Goal: Task Accomplishment & Management: Use online tool/utility

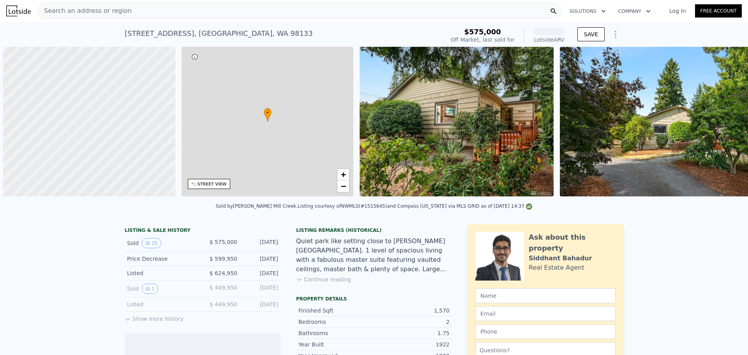
scroll to position [0, 3]
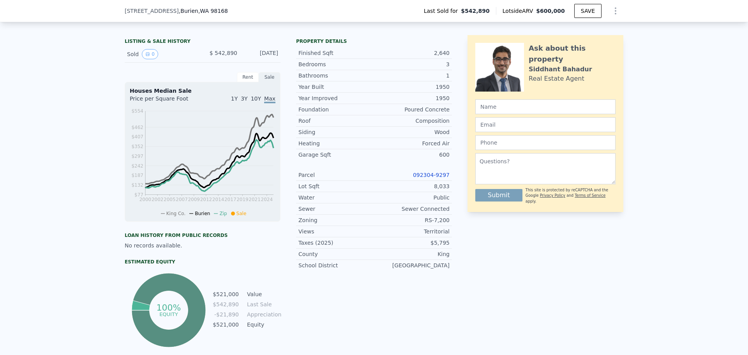
scroll to position [153, 0]
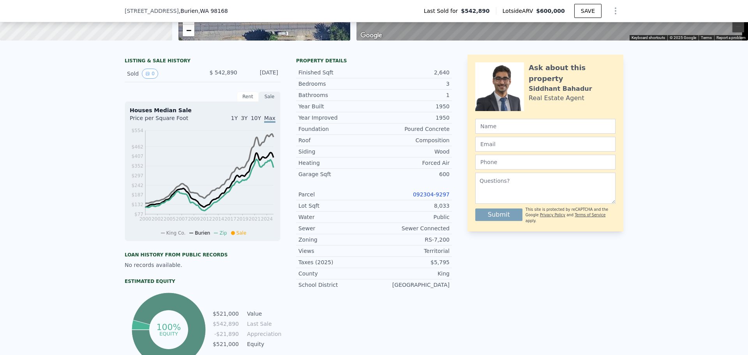
click at [431, 197] on link "092304-9297" at bounding box center [431, 194] width 37 height 6
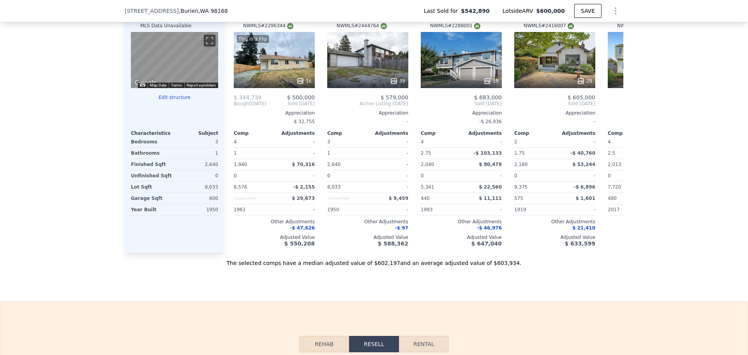
scroll to position [815, 0]
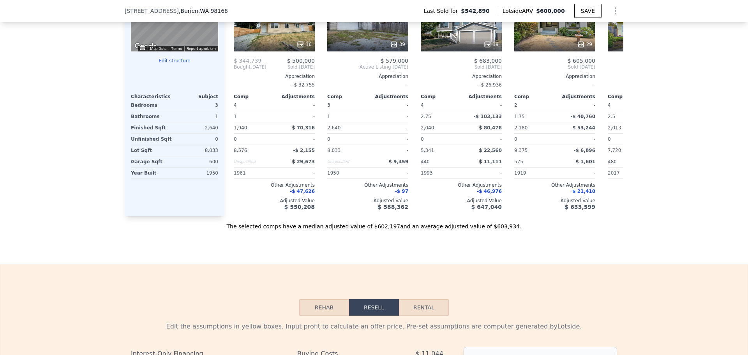
drag, startPoint x: 62, startPoint y: 127, endPoint x: 58, endPoint y: 127, distance: 4.7
click at [58, 127] on div "We found 12 sales that match your search Filters Map Prices Modify Comp Filters…" at bounding box center [374, 10] width 748 height 439
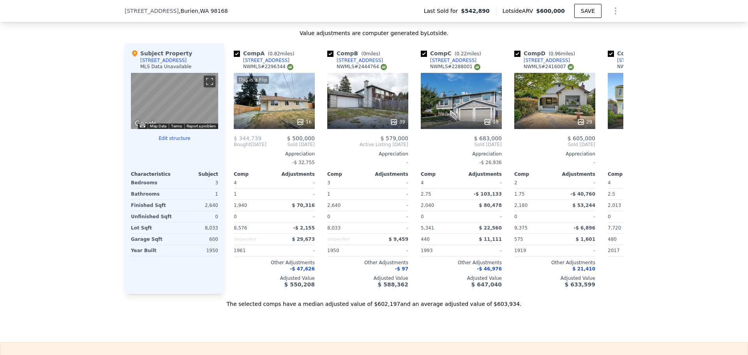
scroll to position [737, 0]
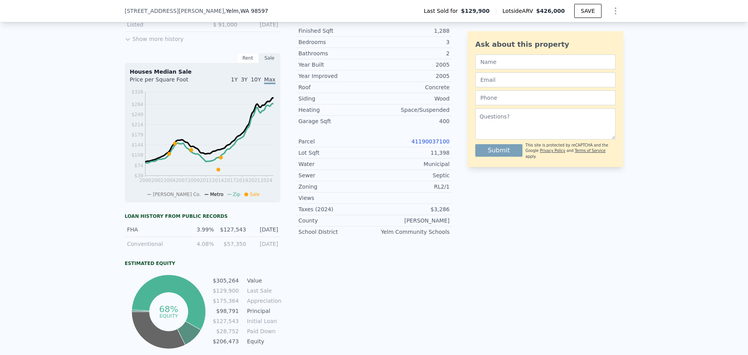
scroll to position [270, 0]
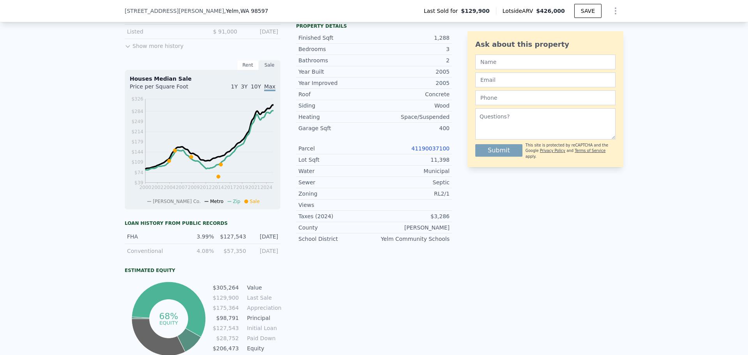
click at [434, 152] on link "41190037100" at bounding box center [430, 148] width 38 height 6
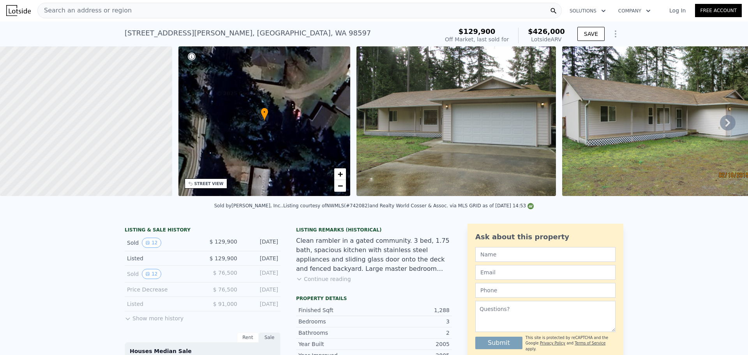
scroll to position [0, 0]
click at [674, 14] on link "Log In" at bounding box center [677, 11] width 35 height 8
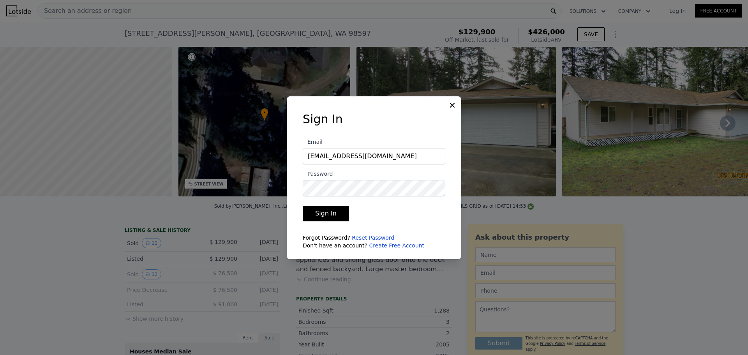
type input "[EMAIL_ADDRESS][DOMAIN_NAME]"
click at [303, 206] on button "Sign In" at bounding box center [326, 214] width 46 height 16
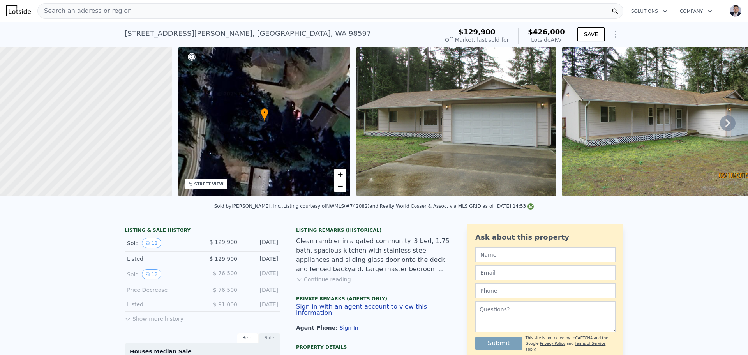
click at [720, 123] on icon at bounding box center [728, 123] width 16 height 16
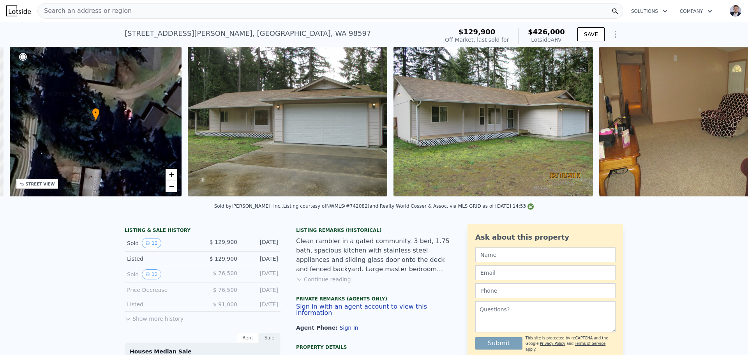
scroll to position [0, 182]
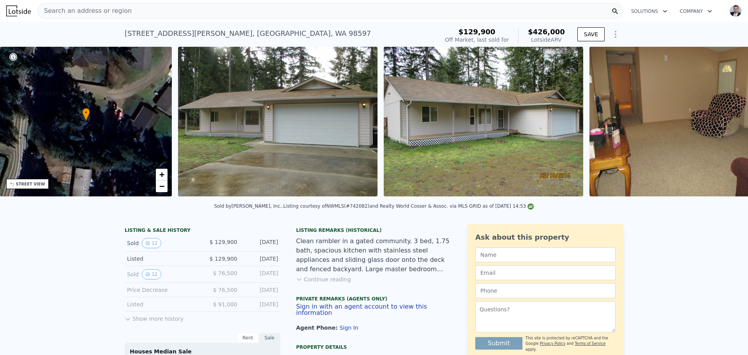
click at [717, 123] on img at bounding box center [688, 122] width 199 height 150
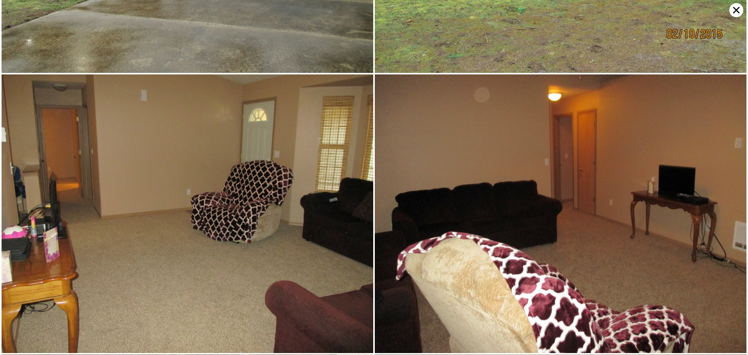
click at [717, 123] on img at bounding box center [561, 213] width 372 height 279
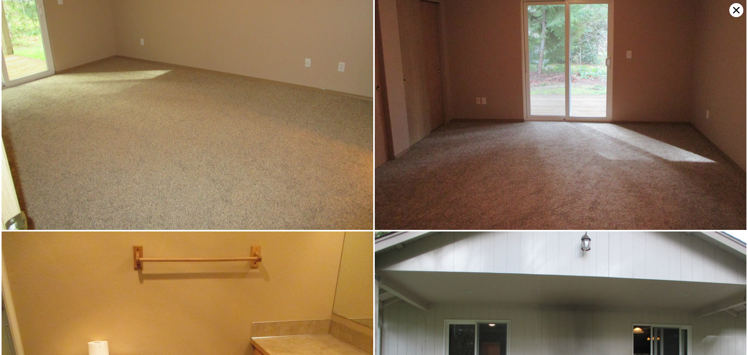
scroll to position [1312, 0]
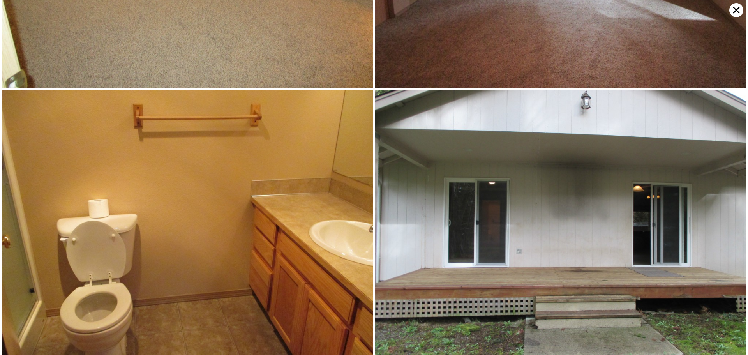
click at [733, 11] on icon at bounding box center [736, 10] width 14 height 14
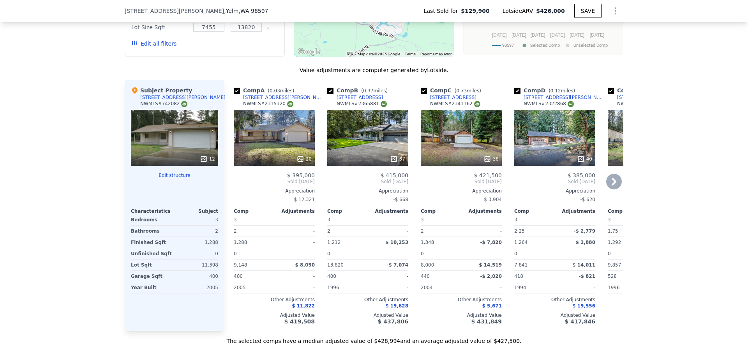
scroll to position [815, 0]
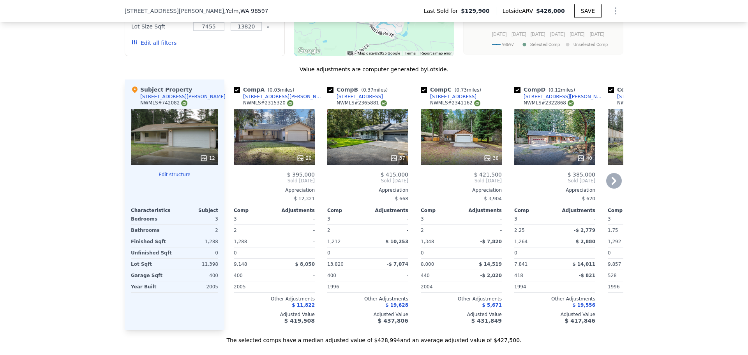
click at [421, 93] on input "checkbox" at bounding box center [424, 90] width 6 height 6
checkbox input "false"
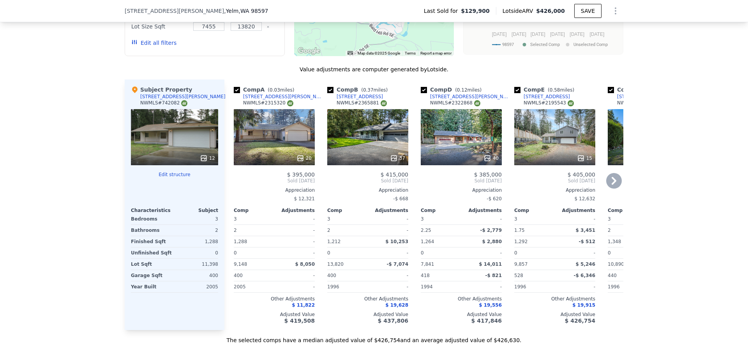
click at [615, 183] on icon at bounding box center [614, 181] width 16 height 16
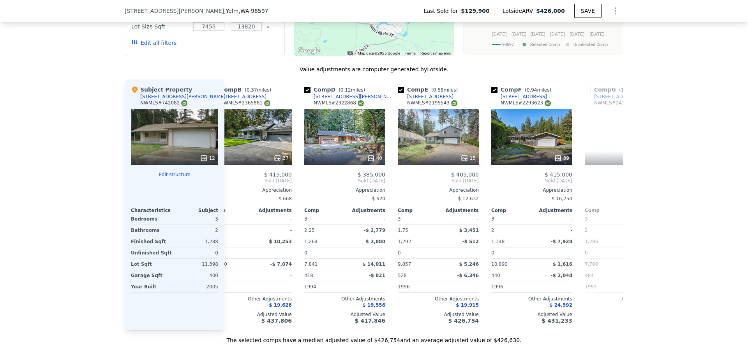
scroll to position [0, 187]
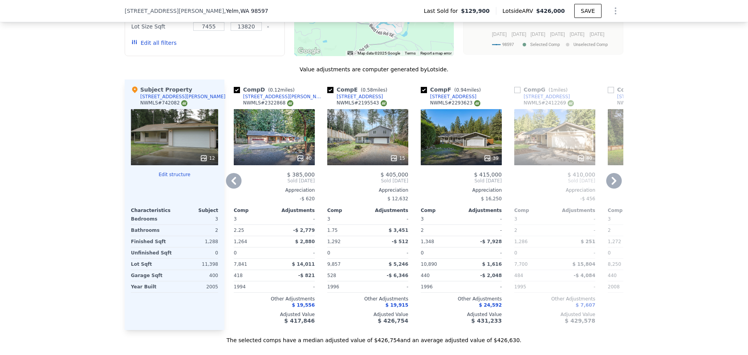
click at [421, 93] on input "checkbox" at bounding box center [424, 90] width 6 height 6
checkbox input "false"
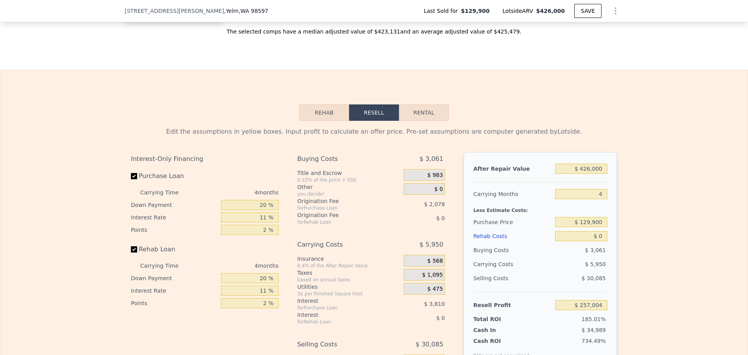
scroll to position [1127, 0]
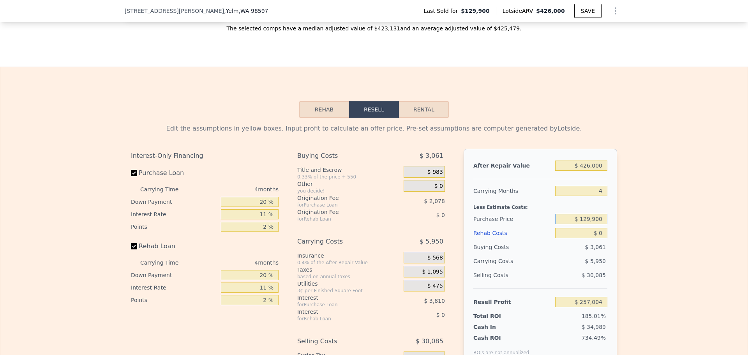
click at [575, 224] on input "$ 129,900" at bounding box center [581, 219] width 52 height 10
click at [574, 196] on div "4" at bounding box center [581, 191] width 52 height 14
click at [574, 196] on input "4" at bounding box center [581, 191] width 52 height 10
checkbox input "true"
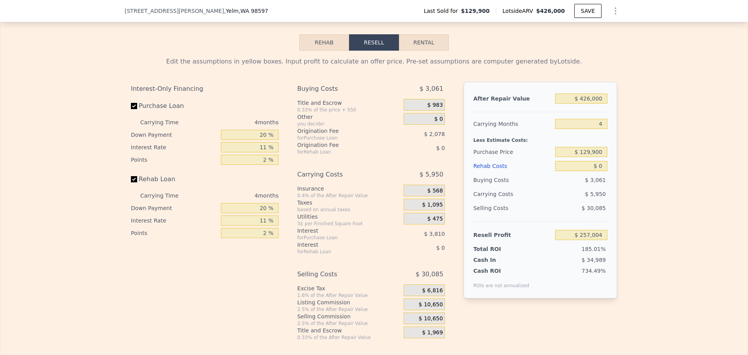
scroll to position [1205, 0]
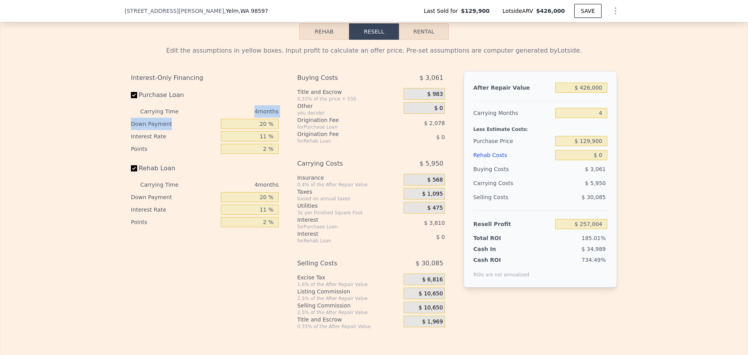
drag, startPoint x: 250, startPoint y: 127, endPoint x: 299, endPoint y: 129, distance: 49.5
click at [299, 129] on div "Interest-Only Financing Purchase Loan Carrying Time 4 months Down Payment 20 % …" at bounding box center [374, 200] width 486 height 259
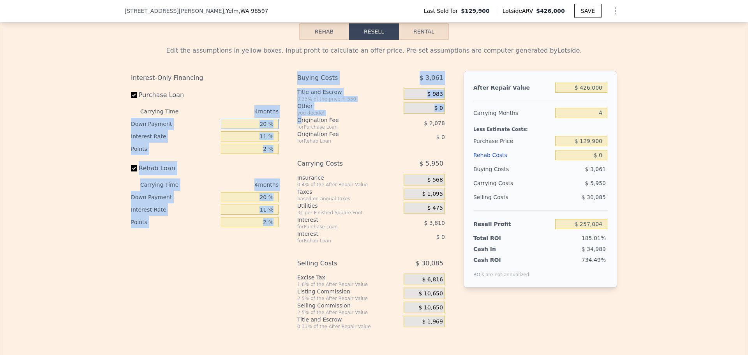
click at [236, 129] on input "20 %" at bounding box center [250, 124] width 58 height 10
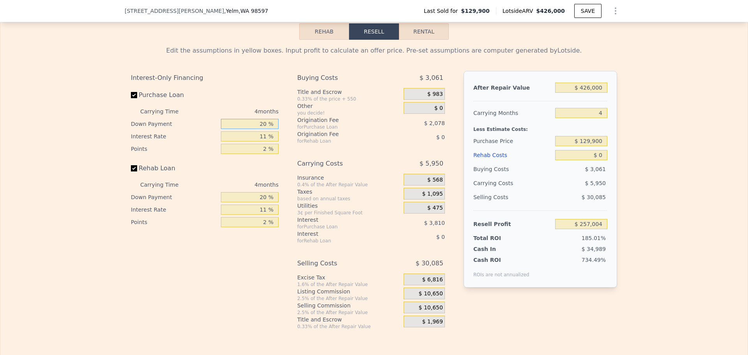
drag, startPoint x: 241, startPoint y: 136, endPoint x: 577, endPoint y: 122, distance: 336.4
click at [453, 124] on div "Interest-Only Financing Purchase Loan Carrying Time 4 months Down Payment 20 % …" at bounding box center [374, 200] width 486 height 259
type input "1 %"
type input "$ 255,606"
type input "15 %"
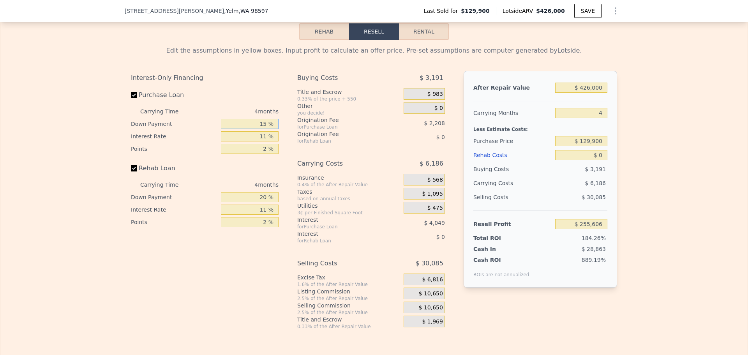
type input "$ 256,638"
type input "15 %"
type input "1 %"
type input "$ 260,318"
type input "11 %"
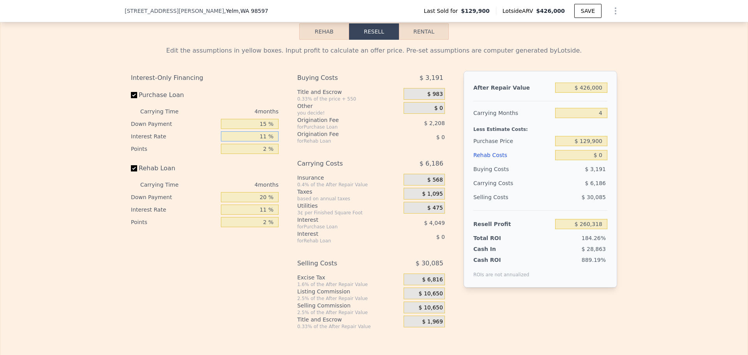
type input "$ 256,638"
type input "11.5 %"
type input "$ 256,454"
type input "11.5 %"
type input "2.5 %"
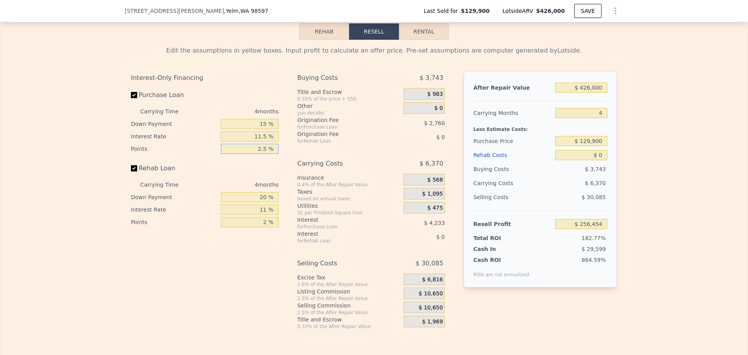
type input "$ 255,902"
type input "2.5 %"
type input "0 %"
type input "11.5 %"
type input "2.5 %"
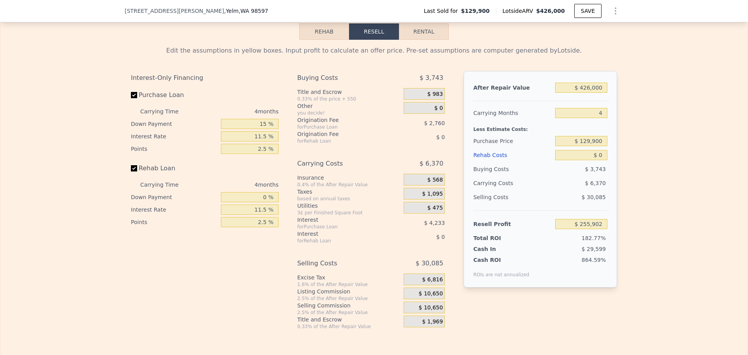
click at [429, 114] on div "$ 0" at bounding box center [424, 108] width 41 height 12
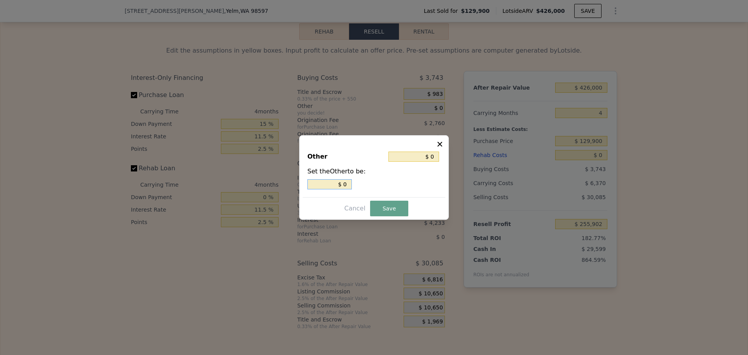
click at [332, 184] on input "$ 0" at bounding box center [329, 184] width 44 height 10
drag, startPoint x: 332, startPoint y: 184, endPoint x: 444, endPoint y: 189, distance: 112.3
click at [432, 189] on div "$ 0" at bounding box center [373, 184] width 133 height 10
type input "$ 2"
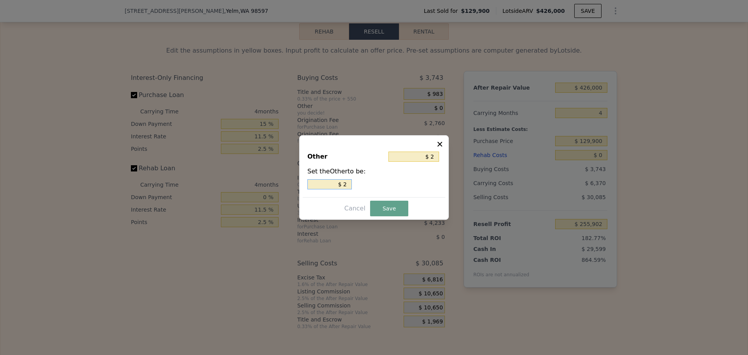
type input "$ 25"
type input "$ 250"
type input "$ 2,500"
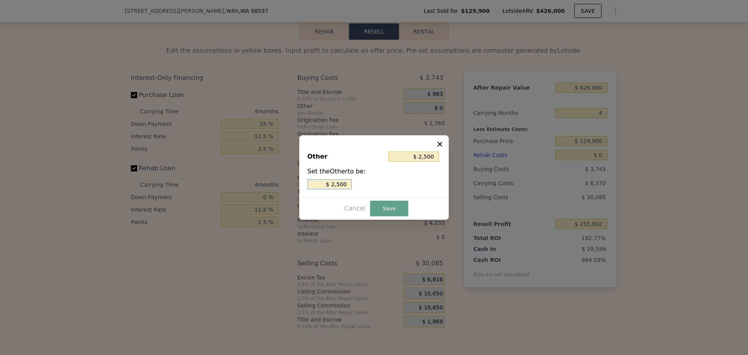
type input "$ 2,500"
click at [374, 205] on button "Save" at bounding box center [389, 209] width 38 height 16
type input "$ 253,402"
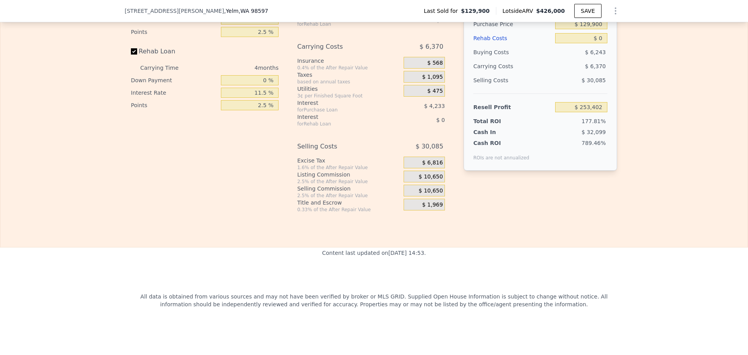
scroll to position [1361, 0]
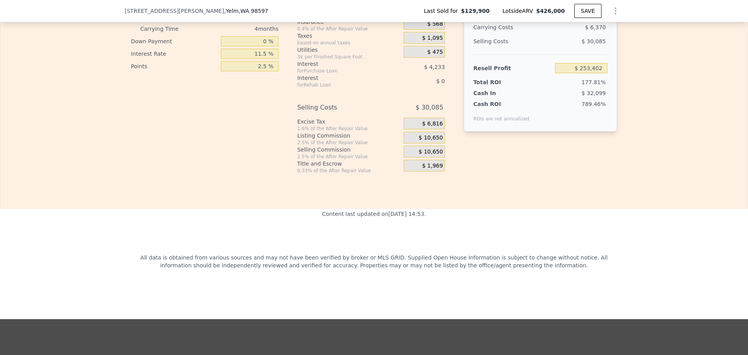
click at [411, 143] on div "$ 10,650" at bounding box center [424, 138] width 41 height 12
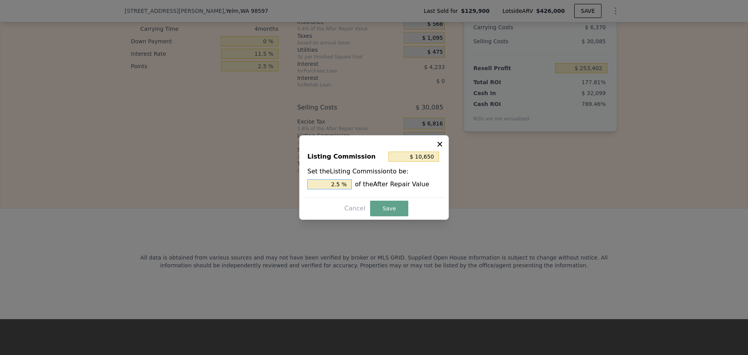
drag, startPoint x: 320, startPoint y: 185, endPoint x: 552, endPoint y: 199, distance: 232.9
click at [488, 199] on div "​ Listing Commission $ 10,650 Set the Listing Commission to be: 2.5 % of the Af…" at bounding box center [374, 177] width 748 height 355
type input "$ 4,260"
type input "1. %"
type input "$ 5,112"
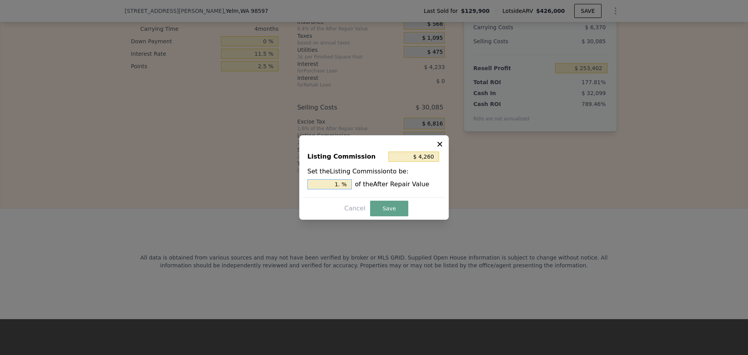
type input "1.2 %"
type input "$ 5,325"
type input "1.25 %"
click at [388, 209] on button "Save" at bounding box center [389, 209] width 38 height 16
type input "$ 258,727"
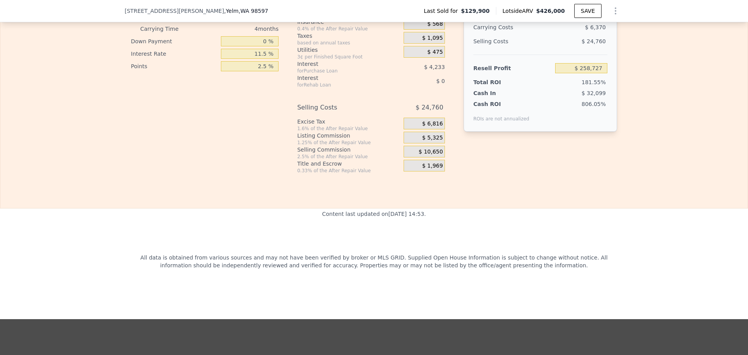
click at [414, 143] on div "$ 5,325" at bounding box center [424, 138] width 41 height 12
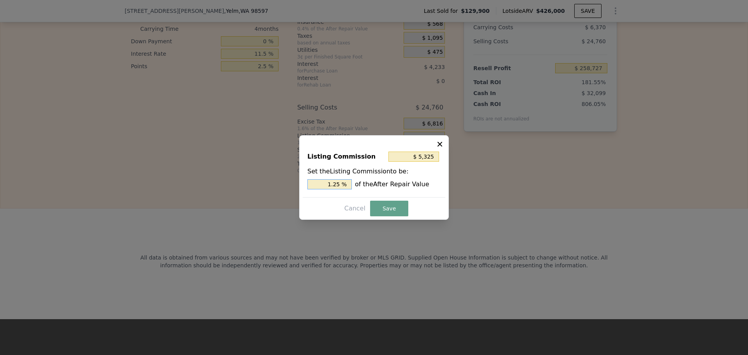
drag, startPoint x: 328, startPoint y: 182, endPoint x: 509, endPoint y: 171, distance: 182.2
click at [474, 175] on div "​ Listing Commission $ 5,325 Set the Listing Commission to be: 1.25 % of the Af…" at bounding box center [374, 177] width 748 height 355
type input "$ 4,260"
type input "1. %"
type input "$ 6,390"
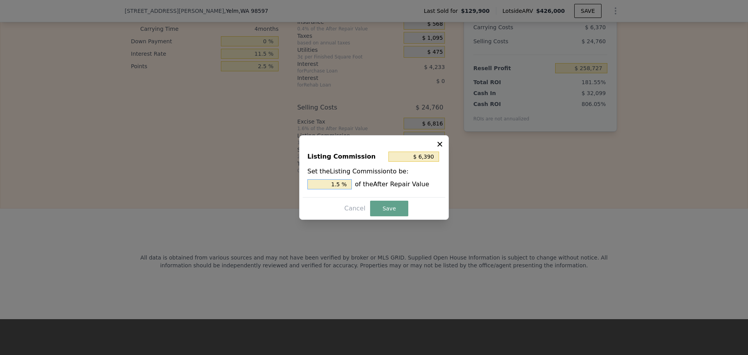
type input "1.5 %"
click at [377, 206] on button "Save" at bounding box center [389, 209] width 38 height 16
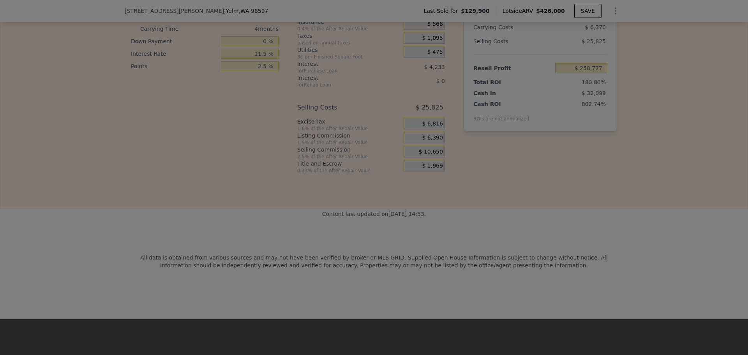
type input "$ 257,662"
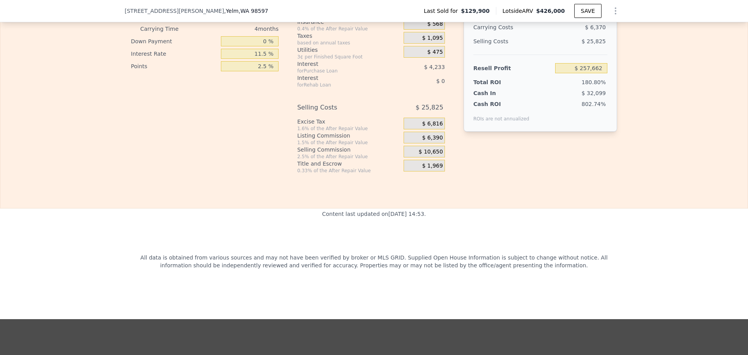
click at [413, 157] on div "$ 10,650" at bounding box center [424, 152] width 41 height 12
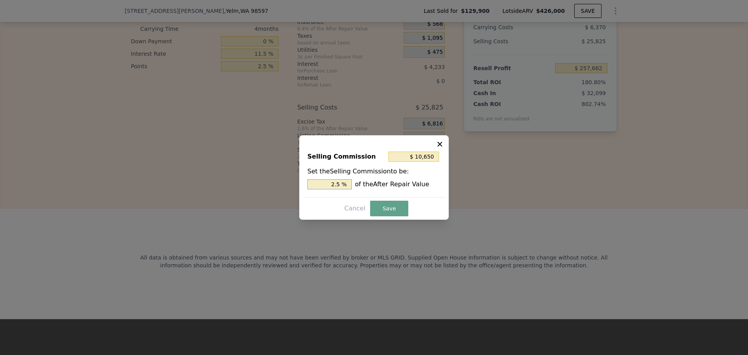
drag, startPoint x: 326, startPoint y: 184, endPoint x: 568, endPoint y: 160, distance: 243.0
click at [458, 173] on div "​ Selling Commission $ 10,650 Set the Selling Commission to be: 2.5 % of the Af…" at bounding box center [374, 177] width 748 height 355
type input "$ 8,520"
type input "2 %"
click at [390, 211] on button "Save" at bounding box center [389, 209] width 38 height 16
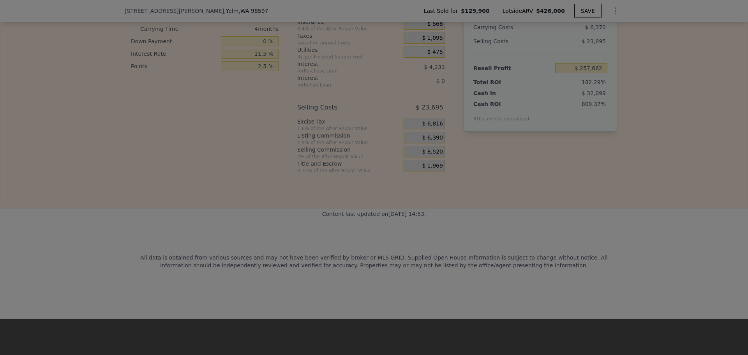
type input "$ 259,792"
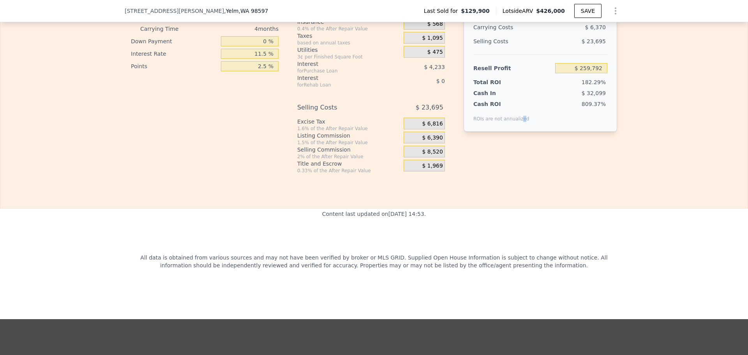
click at [516, 174] on div "Interest-Only Financing Purchase Loan Carrying Time 4 months Down Payment 15 % …" at bounding box center [374, 44] width 486 height 259
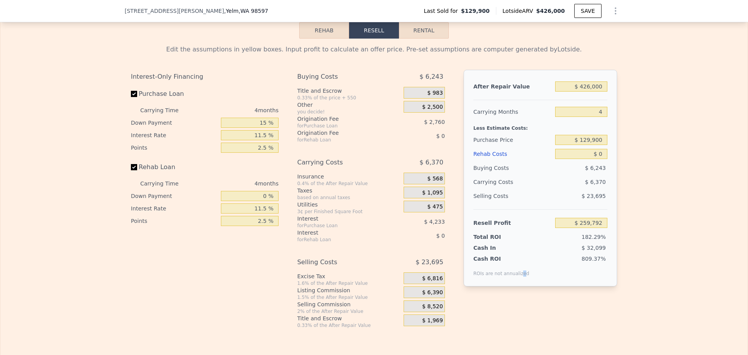
scroll to position [1205, 0]
drag, startPoint x: 576, startPoint y: 122, endPoint x: 747, endPoint y: 127, distance: 171.4
click at [706, 129] on div "Edit the assumptions in yellow boxes. Input profit to calculate an offer price.…" at bounding box center [373, 185] width 747 height 290
type input "5"
type input "$ 258,200"
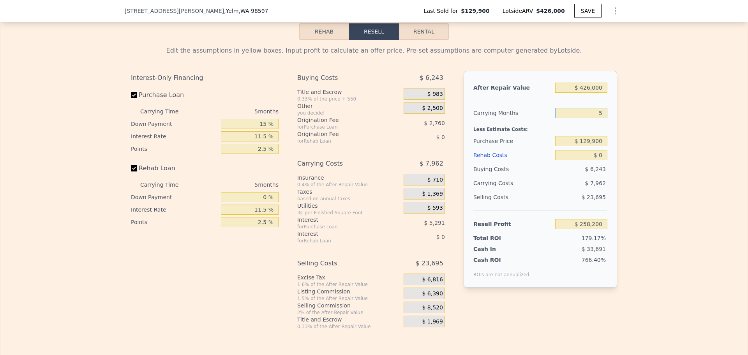
type input "5"
drag, startPoint x: 569, startPoint y: 97, endPoint x: 844, endPoint y: 92, distance: 275.4
click at [747, 92] on html "Search an address or region Solutions Company Open main menu Open user menu [ST…" at bounding box center [374, 177] width 748 height 355
type input "$ 4"
type input "-$ 143,941"
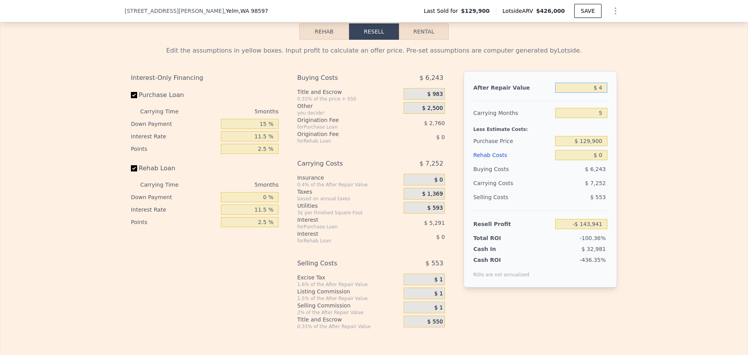
type input "$ 41"
type input "-$ 143,907"
type input "$ 415"
type input "-$ 143,553"
type input "$ 4,150"
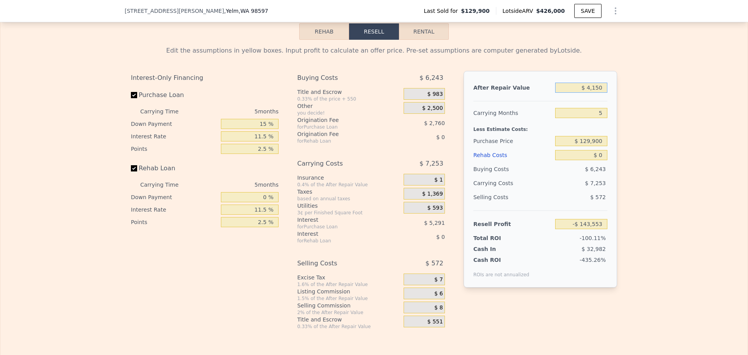
type input "-$ 140,027"
type input "$ 41,500"
type input "-$ 104,769"
type input "$ 415,000"
type input "$ 247,816"
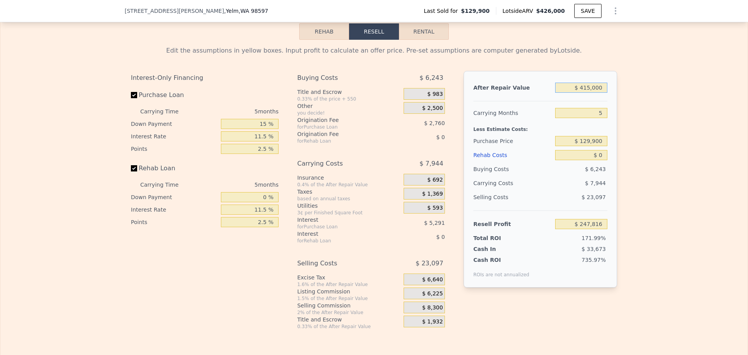
type input "$ 415,000"
type input "$ 235,000"
type input "$ 135,852"
type input "$ 7"
type input "$ 135,845"
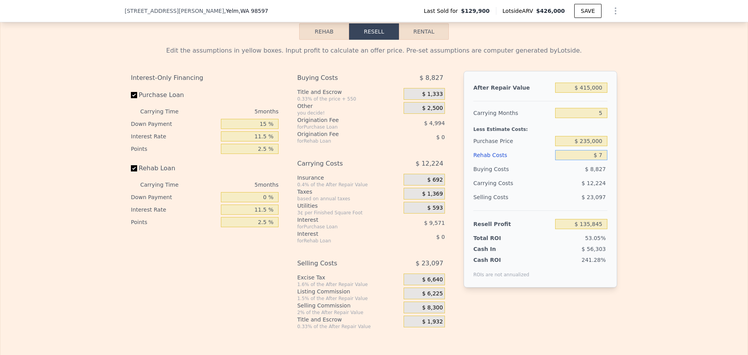
type input "$ 70"
type input "$ 135,775"
type input "$ 700"
type input "$ 135,099"
type input "$ 7,000"
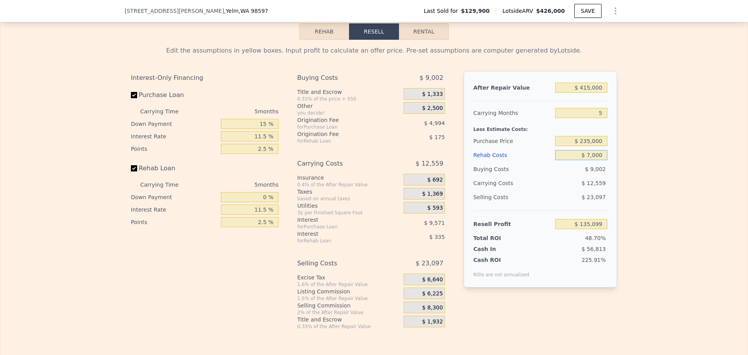
type input "$ 128,342"
type input "$ 70,000"
type input "$ 60,747"
click at [653, 194] on div "Edit the assumptions in yellow boxes. Input profit to calculate an offer price.…" at bounding box center [373, 185] width 747 height 290
click at [668, 195] on div "Edit the assumptions in yellow boxes. Input profit to calculate an offer price.…" at bounding box center [373, 185] width 747 height 290
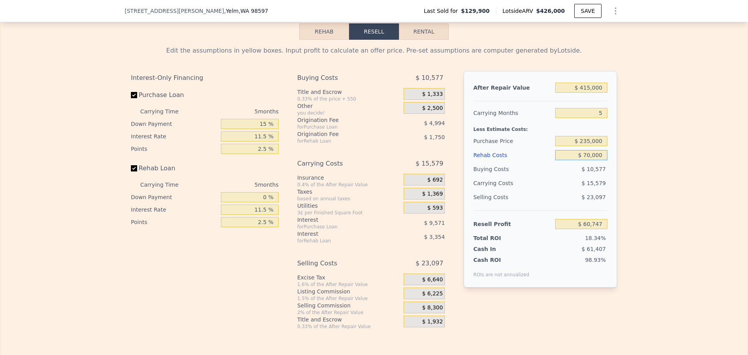
drag, startPoint x: 569, startPoint y: 166, endPoint x: 717, endPoint y: 166, distance: 148.0
click at [647, 163] on div "Edit the assumptions in yellow boxes. Input profit to calculate an offer price.…" at bounding box center [373, 185] width 747 height 290
type input "$ 7"
type input "$ 135,845"
type input "$ 75"
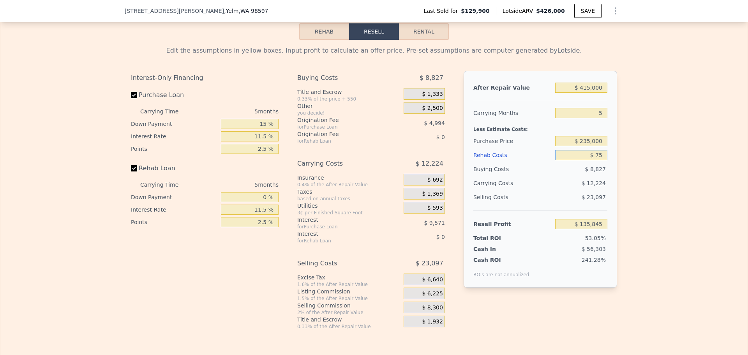
type input "$ 135,770"
type input "$ 750"
type input "$ 135,048"
type input "$ 7,500"
type input "$ 127,804"
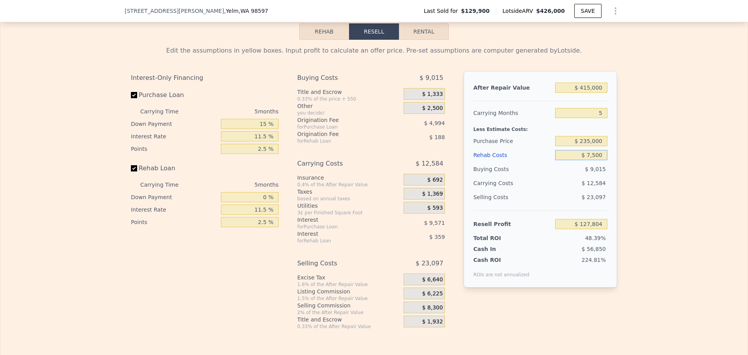
type input "$ 75,000"
type input "$ 55,382"
type input "$ 750,000"
type input "-$ 668,838"
drag, startPoint x: 561, startPoint y: 167, endPoint x: 694, endPoint y: 168, distance: 132.8
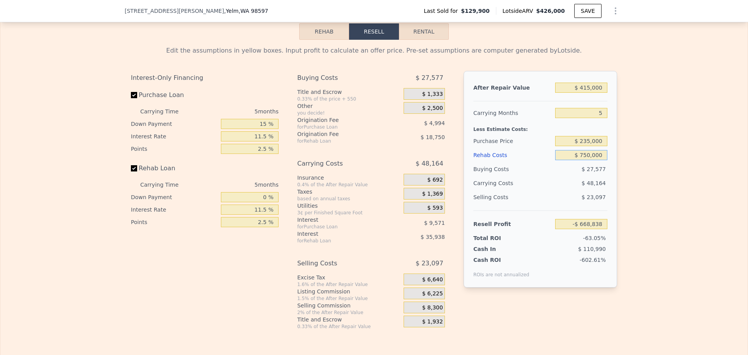
click at [691, 168] on div "Edit the assumptions in yellow boxes. Input profit to calculate an offer price.…" at bounding box center [373, 185] width 747 height 290
type input "$ 8"
type input "$ 135,844"
type input "$ 80"
type input "$ 135,765"
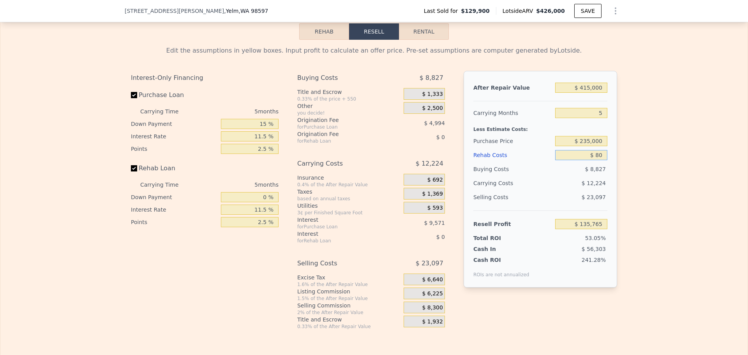
type input "$ 800"
type input "$ 134,992"
type input "$ 8,000"
type input "$ 127,267"
type input "$ 80,000"
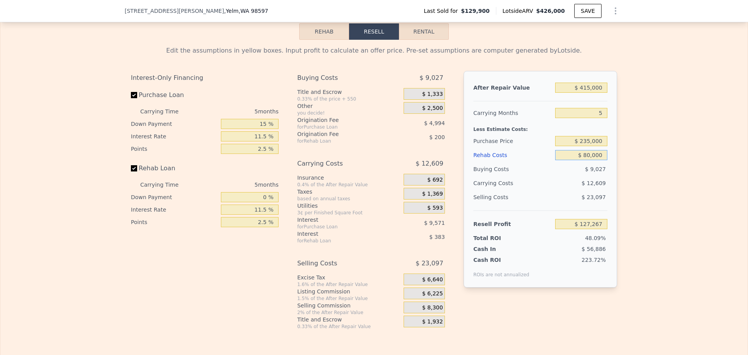
type input "$ 50,017"
type input "$ 80,000"
click at [667, 155] on div "Edit the assumptions in yellow boxes. Input profit to calculate an offer price.…" at bounding box center [373, 185] width 747 height 290
click at [687, 172] on div "Edit the assumptions in yellow boxes. Input profit to calculate an offer price.…" at bounding box center [373, 185] width 747 height 290
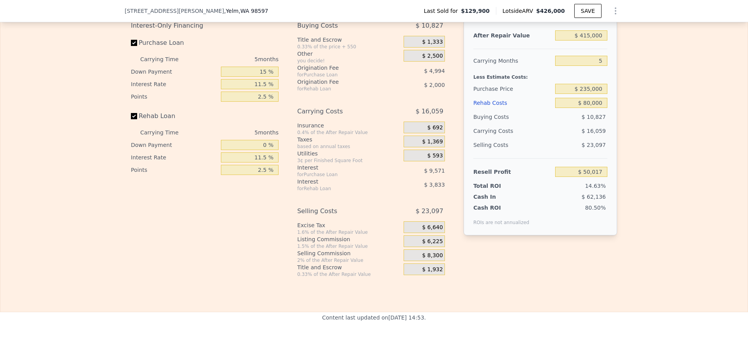
scroll to position [1260, 0]
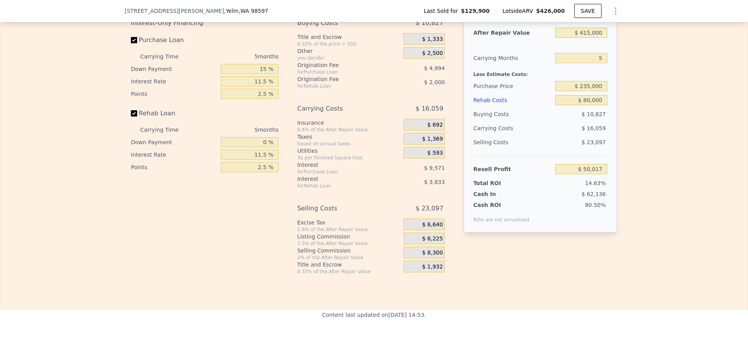
type input "$ 426,000"
type input "4"
type input "$ 0"
type input "$ 257,004"
